Goal: Task Accomplishment & Management: Use online tool/utility

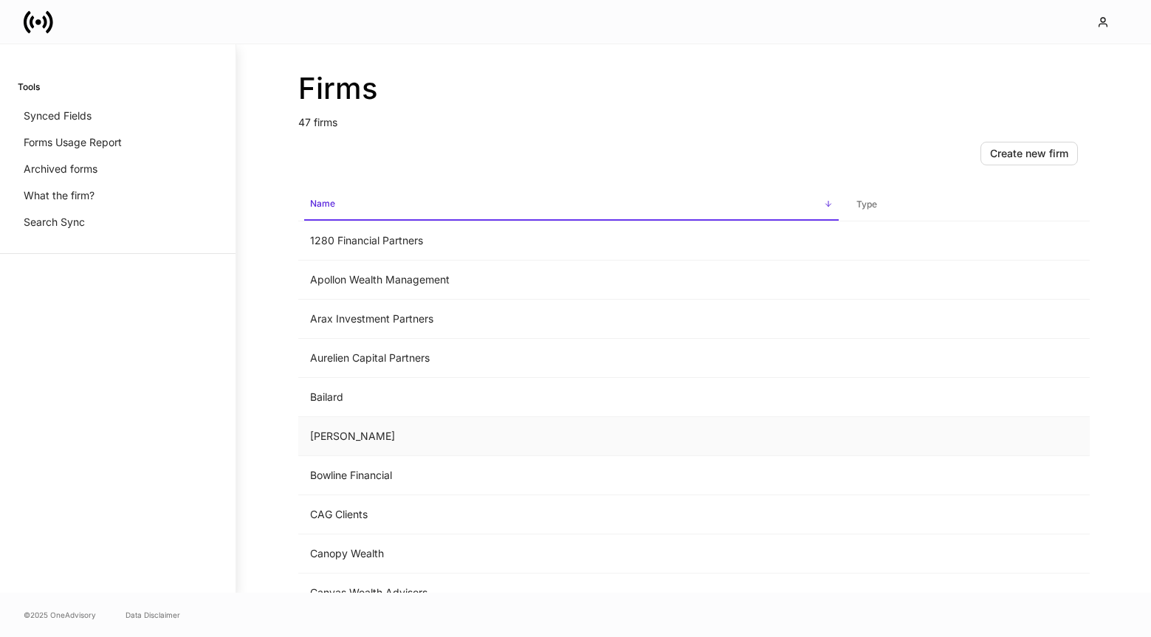
click at [424, 421] on td "[PERSON_NAME]" at bounding box center [571, 436] width 546 height 39
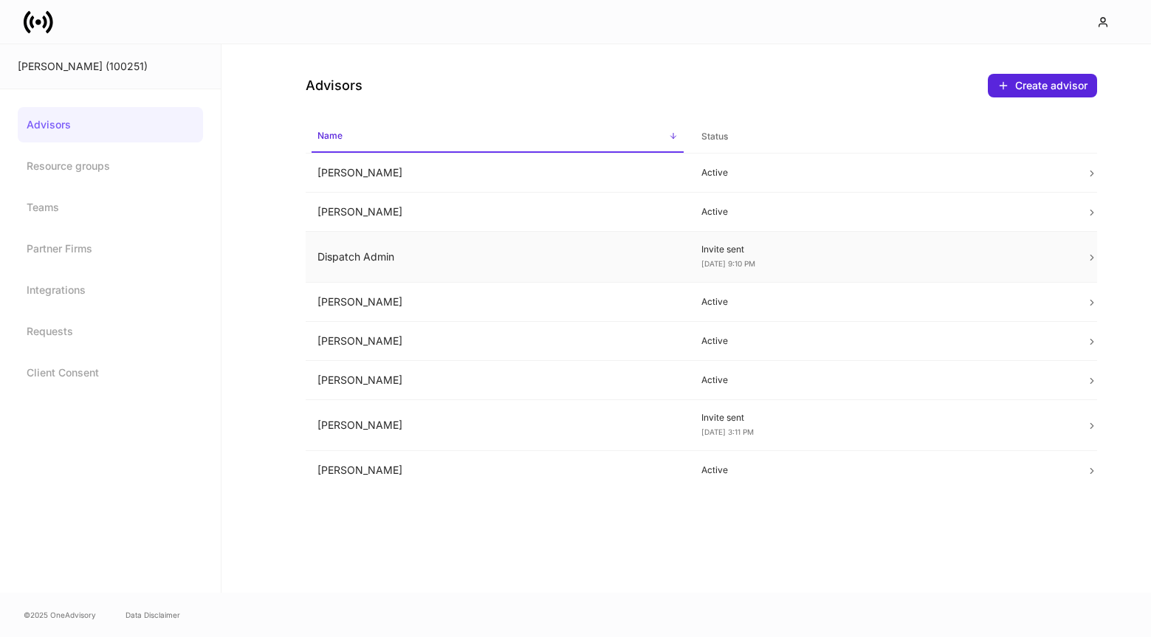
click at [583, 264] on td "Dispatch Admin" at bounding box center [498, 257] width 385 height 51
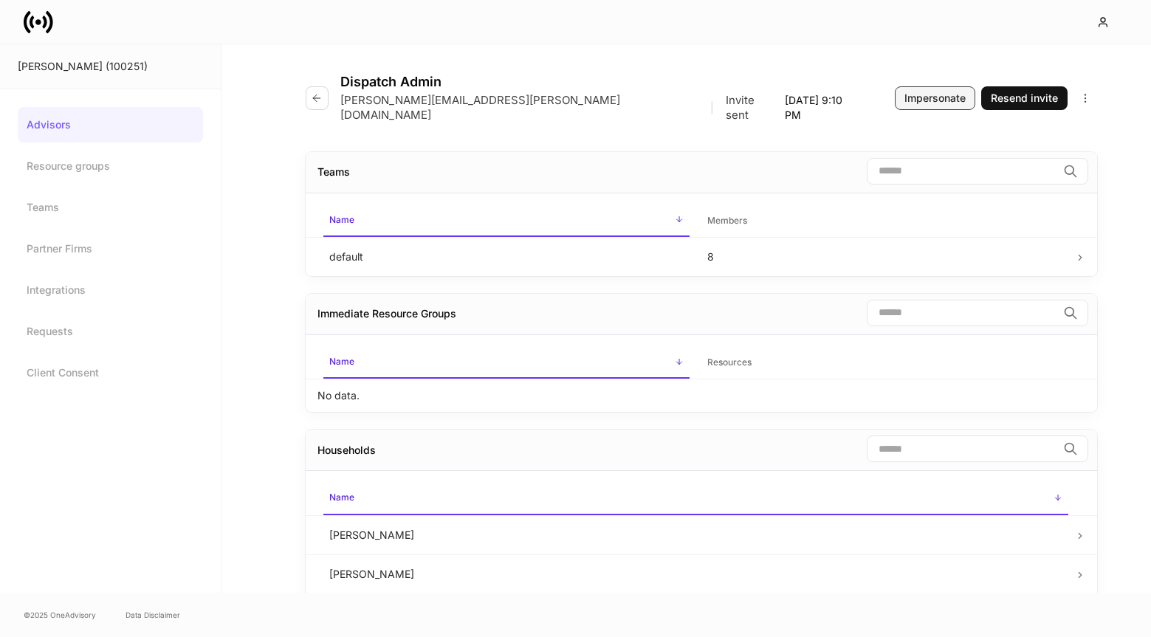
click at [924, 95] on div "Impersonate" at bounding box center [934, 98] width 61 height 15
